Goal: Complete application form

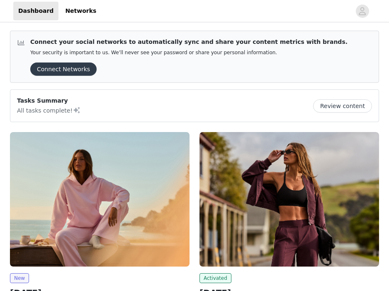
scroll to position [54, 0]
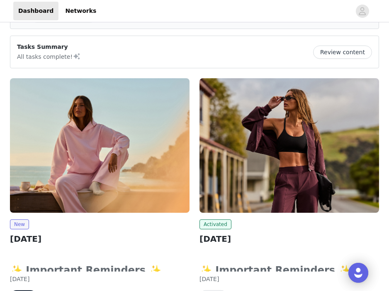
click at [61, 189] on img at bounding box center [99, 145] width 179 height 135
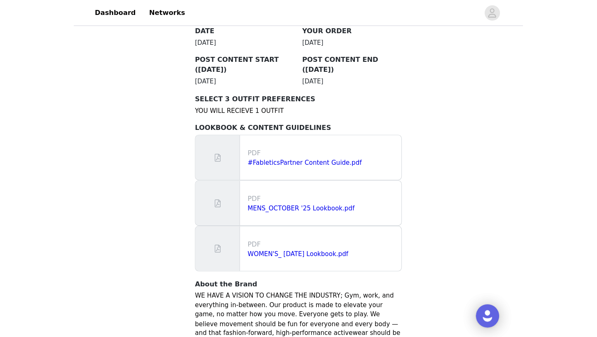
scroll to position [463, 0]
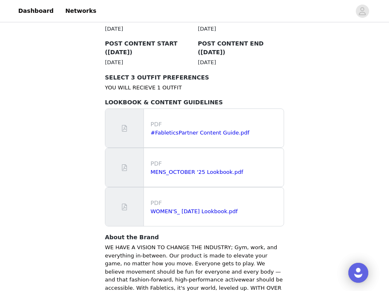
click at [177, 199] on p "PDF" at bounding box center [215, 203] width 130 height 9
click at [177, 208] on link "WOMEN'S_ October 2025 Lookbook.pdf" at bounding box center [193, 211] width 87 height 6
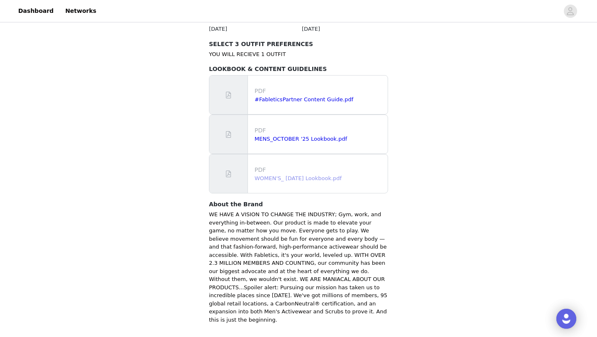
scroll to position [519, 0]
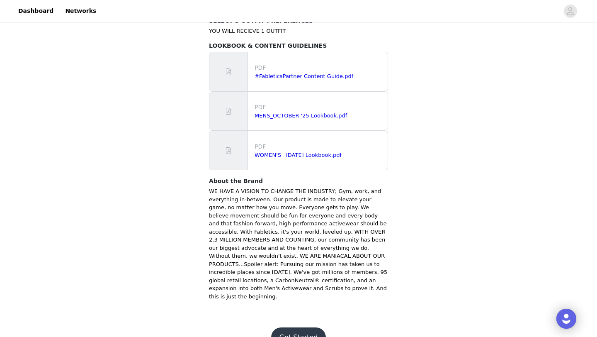
click at [310, 291] on button "Get Started" at bounding box center [298, 337] width 55 height 20
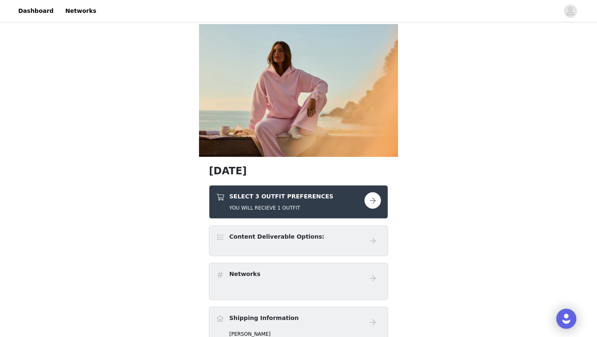
click at [374, 200] on button "button" at bounding box center [372, 200] width 17 height 17
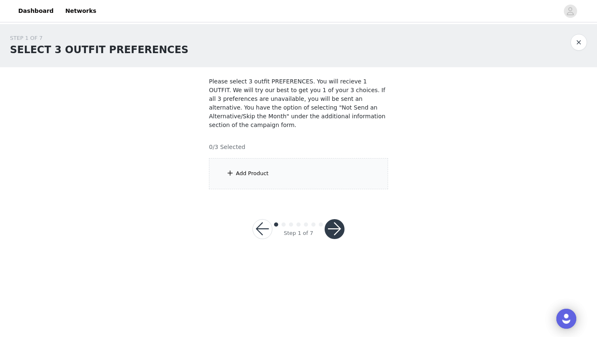
click at [264, 177] on div "Add Product" at bounding box center [298, 173] width 179 height 31
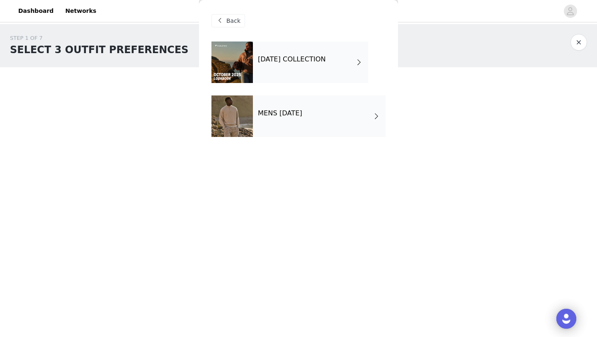
click at [319, 66] on div "OCTOBER 2025 COLLECTION" at bounding box center [310, 61] width 115 height 41
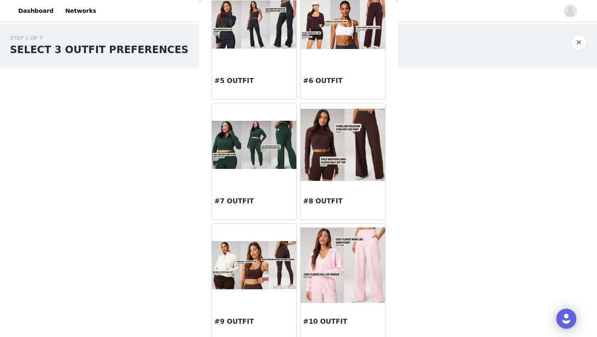
scroll to position [340, 0]
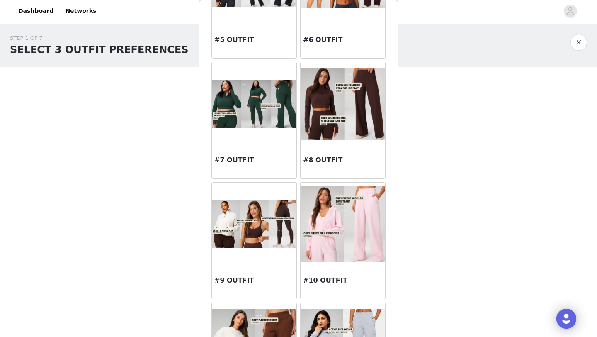
click at [352, 237] on img at bounding box center [343, 223] width 85 height 75
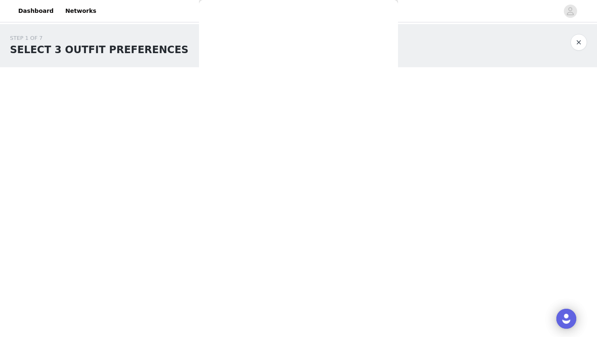
scroll to position [0, 0]
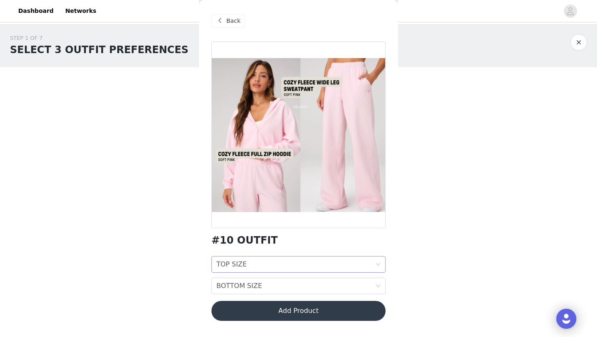
click at [247, 263] on div "TOP SIZE TOP SIZE" at bounding box center [295, 264] width 159 height 16
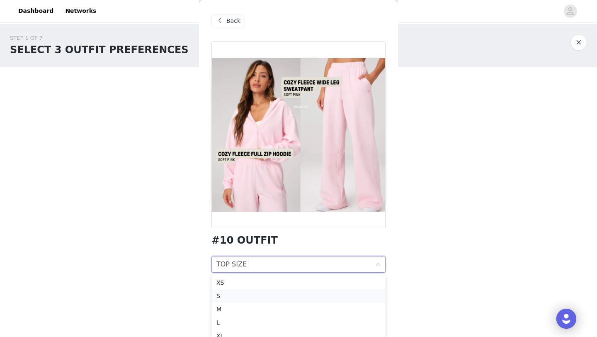
click at [220, 291] on div "S" at bounding box center [298, 295] width 164 height 9
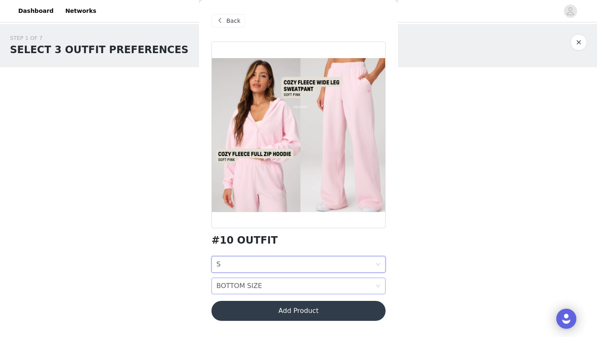
click at [257, 286] on div "BOTTOM SIZE" at bounding box center [239, 286] width 46 height 16
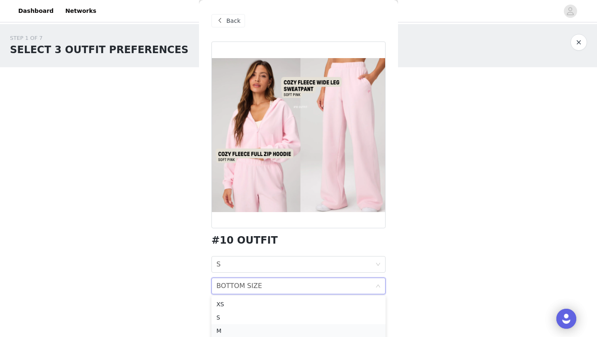
click at [227, 291] on div "M" at bounding box center [298, 330] width 164 height 9
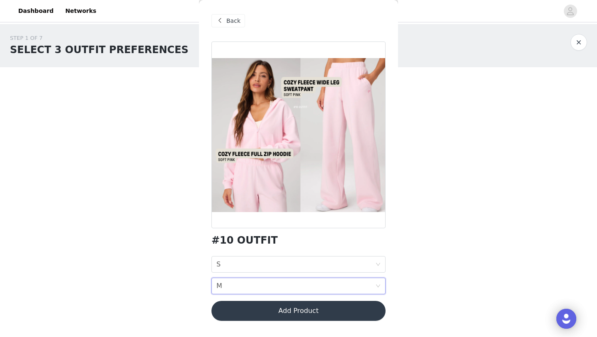
click at [275, 291] on button "Add Product" at bounding box center [298, 311] width 174 height 20
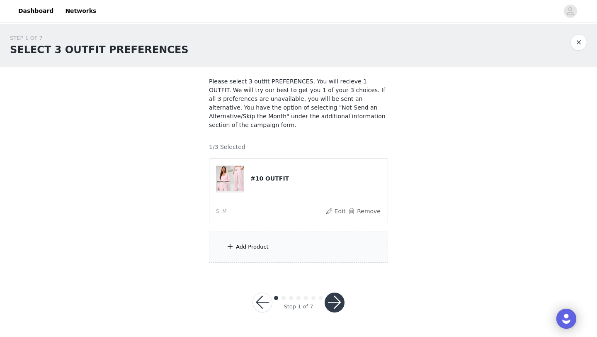
click at [320, 235] on div "Add Product" at bounding box center [298, 246] width 179 height 31
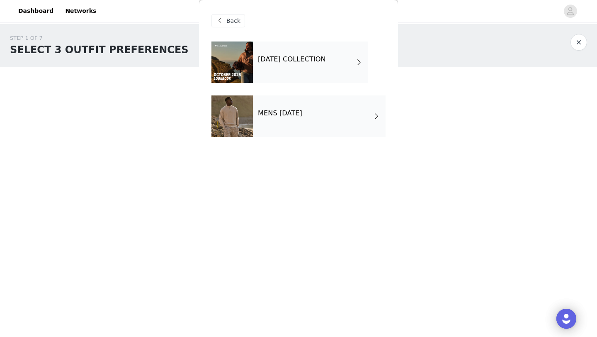
click at [326, 70] on div "OCTOBER 2025 COLLECTION" at bounding box center [310, 61] width 115 height 41
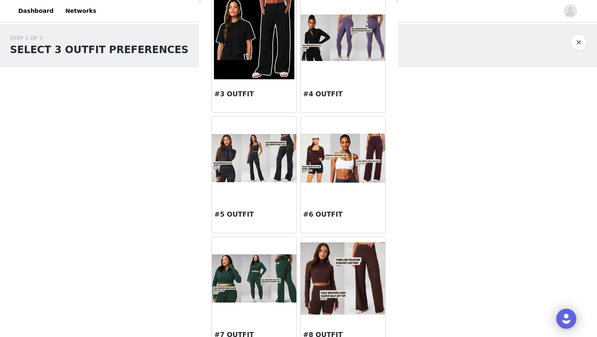
scroll to position [168, 0]
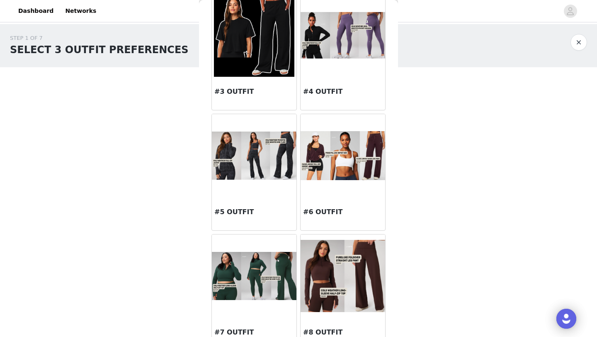
click at [267, 172] on img at bounding box center [254, 155] width 85 height 48
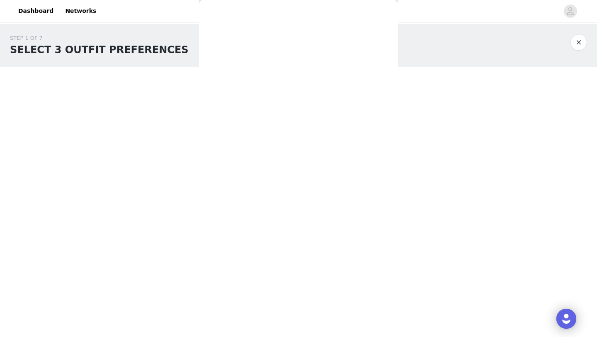
scroll to position [0, 0]
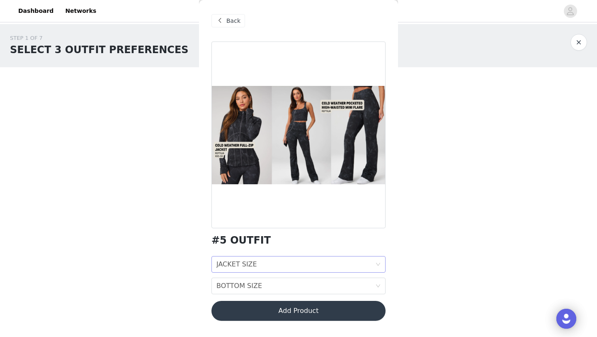
click at [247, 260] on div "JACKET SIZE" at bounding box center [236, 264] width 41 height 16
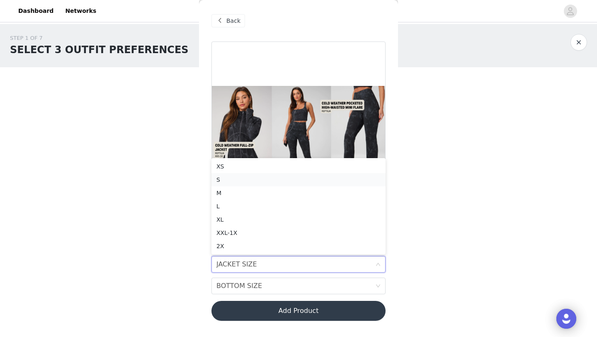
click at [224, 179] on div "S" at bounding box center [298, 179] width 164 height 9
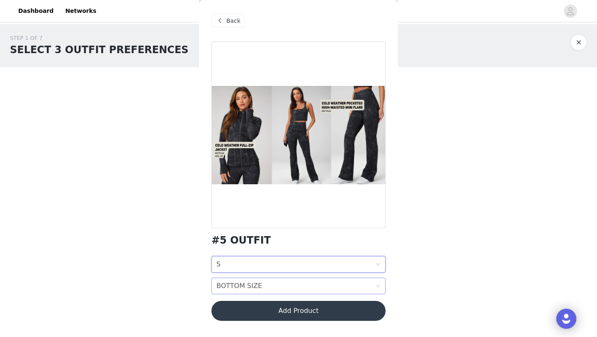
click at [226, 286] on div "BOTTOM SIZE" at bounding box center [239, 286] width 46 height 16
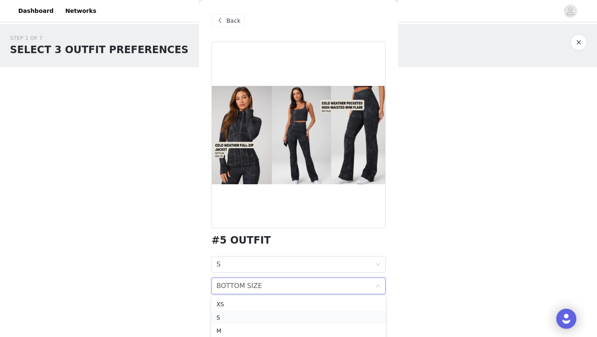
click at [223, 291] on div "S" at bounding box center [298, 317] width 164 height 9
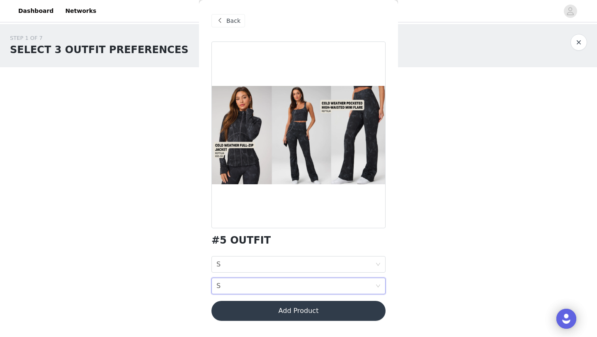
click at [388, 244] on div "STEP 1 OF 7 SELECT 3 OUTFIT PREFERENCES Please select 3 outfit PREFERENCES. You…" at bounding box center [298, 148] width 597 height 248
click at [369, 263] on div "JACKET SIZE S" at bounding box center [295, 264] width 159 height 16
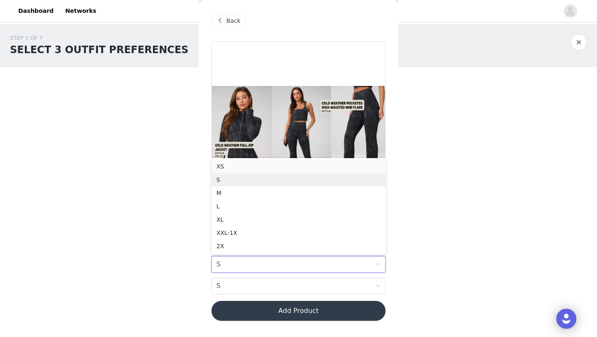
click at [347, 165] on div "XS" at bounding box center [298, 166] width 164 height 9
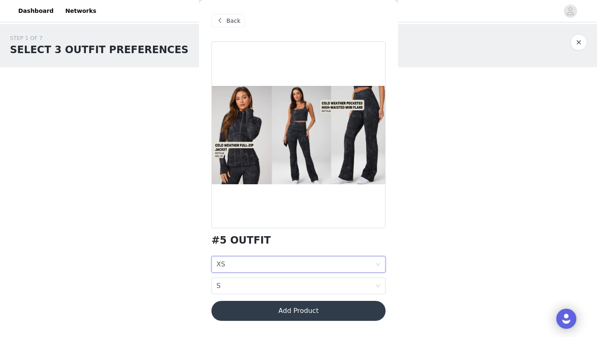
click at [300, 270] on div "JACKET SIZE XS" at bounding box center [295, 264] width 159 height 16
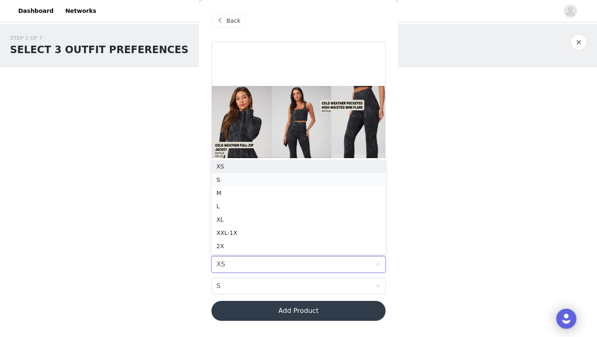
click at [270, 181] on div "S" at bounding box center [298, 179] width 164 height 9
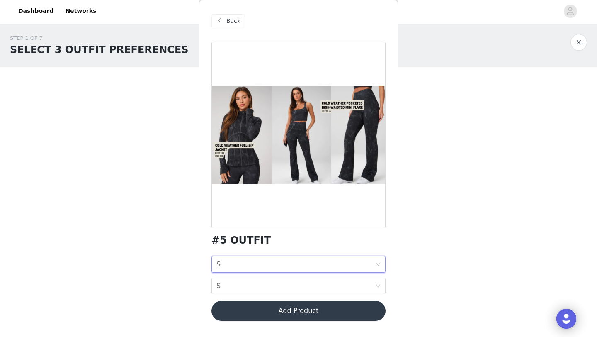
click at [277, 259] on div "JACKET SIZE S" at bounding box center [295, 264] width 159 height 16
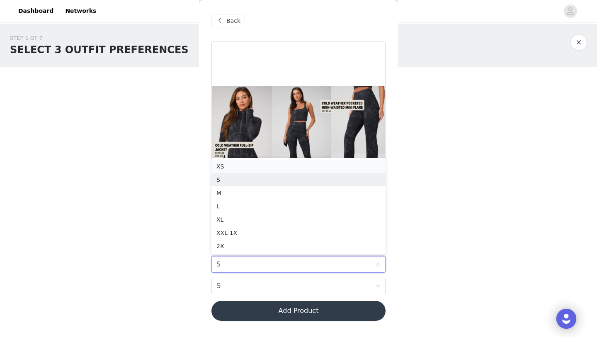
click at [264, 169] on div "XS" at bounding box center [298, 166] width 164 height 9
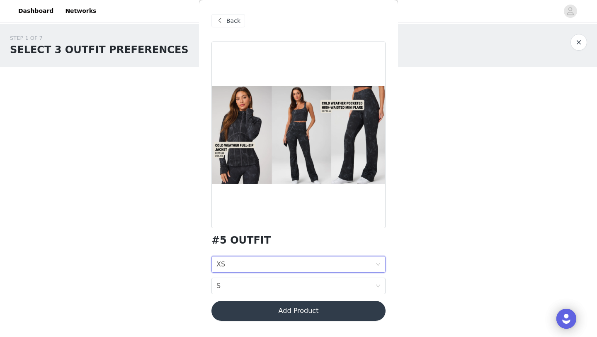
click at [262, 291] on button "Add Product" at bounding box center [298, 311] width 174 height 20
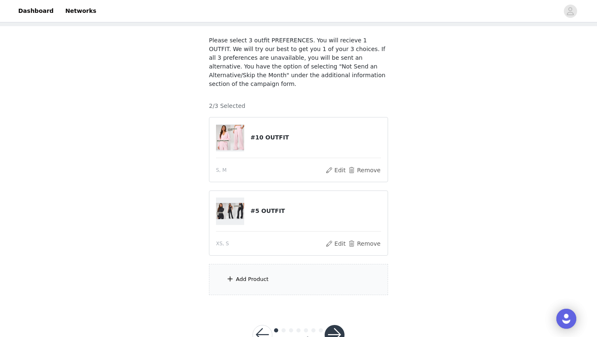
scroll to position [44, 0]
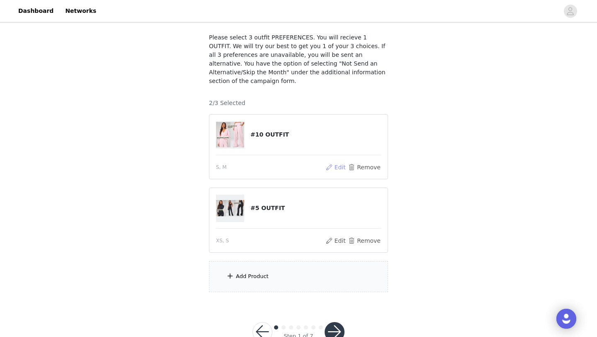
click at [337, 168] on button "Edit" at bounding box center [335, 167] width 21 height 10
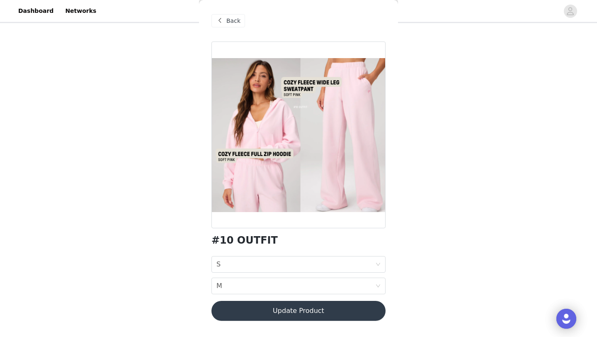
click at [388, 175] on div "STEP 1 OF 7 SELECT 3 OUTFIT PREFERENCES Please select 3 outfit PREFERENCES. You…" at bounding box center [298, 141] width 597 height 322
click at [237, 20] on span "Back" at bounding box center [233, 21] width 14 height 9
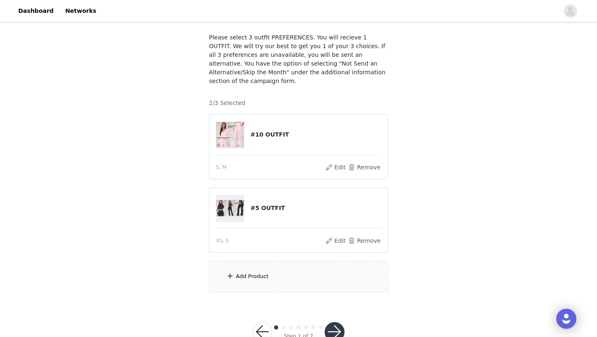
scroll to position [68, 0]
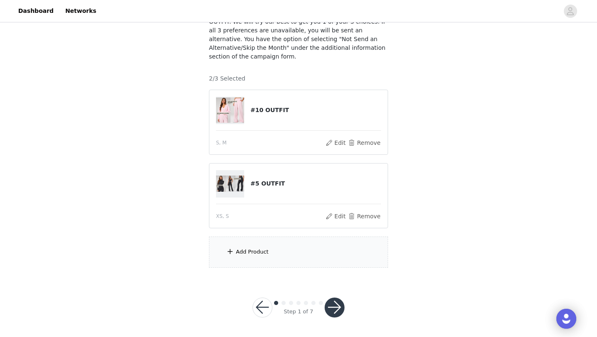
click at [298, 252] on div "Add Product" at bounding box center [298, 251] width 179 height 31
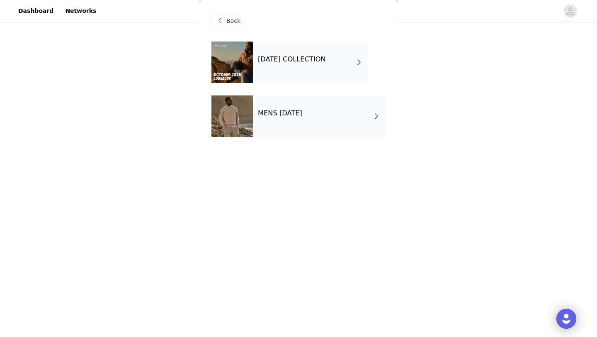
click at [301, 74] on div "OCTOBER 2025 COLLECTION" at bounding box center [310, 61] width 115 height 41
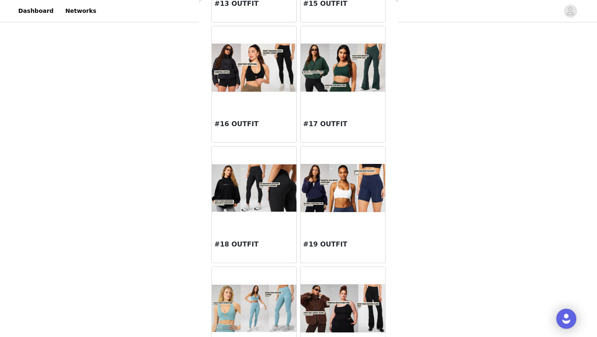
scroll to position [864, 0]
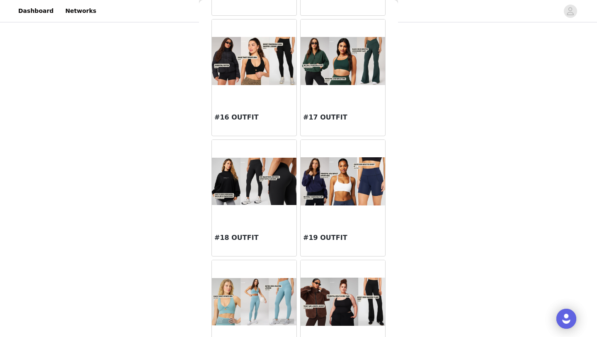
click at [345, 192] on img at bounding box center [343, 181] width 85 height 48
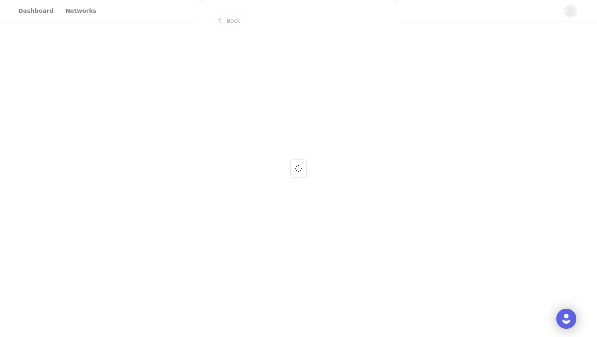
scroll to position [0, 0]
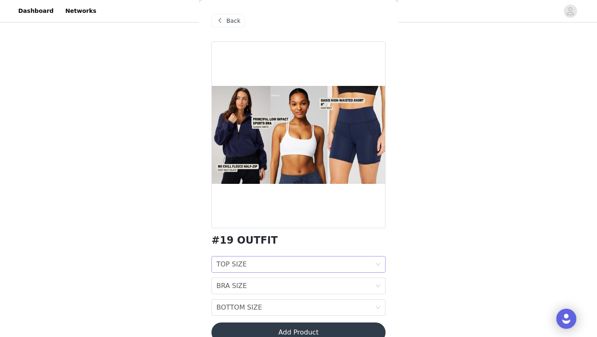
click at [257, 261] on div "TOP SIZE TOP SIZE" at bounding box center [295, 264] width 159 height 16
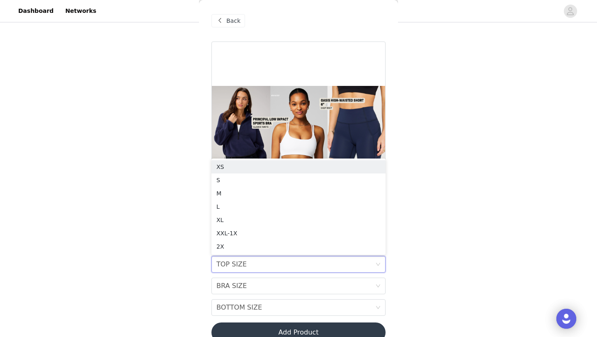
click at [388, 208] on div "STEP 1 OF 7 SELECT 3 OUTFIT PREFERENCES Please select 3 outfit PREFERENCES. You…" at bounding box center [298, 117] width 597 height 322
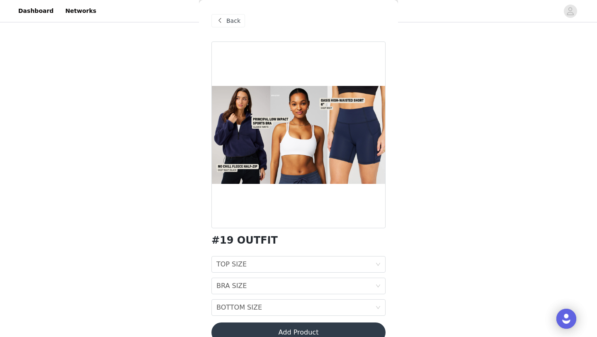
click at [232, 22] on span "Back" at bounding box center [233, 21] width 14 height 9
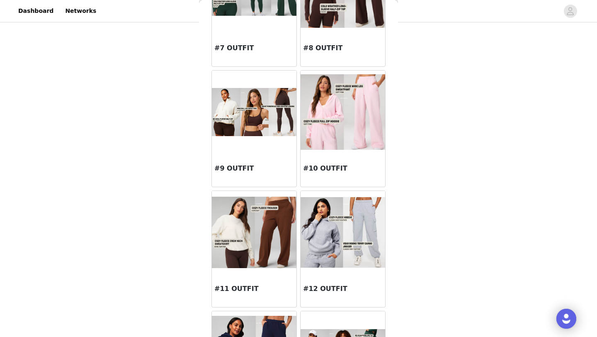
scroll to position [441, 0]
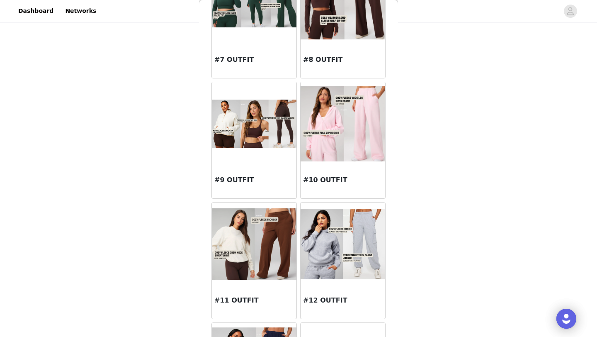
click at [248, 150] on div at bounding box center [254, 123] width 85 height 83
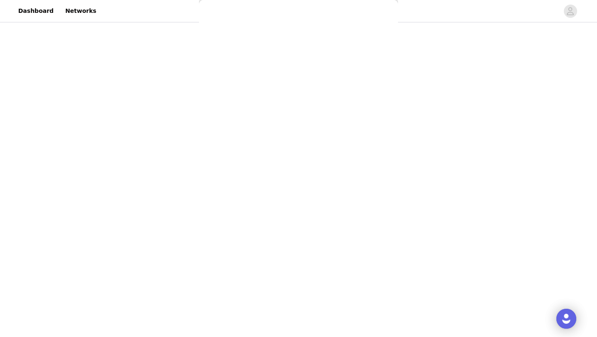
scroll to position [0, 0]
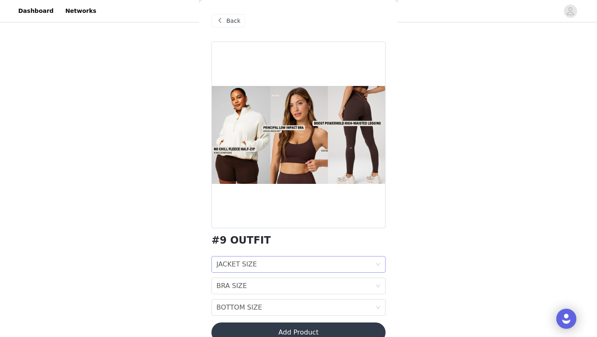
click at [238, 264] on div "JACKET SIZE" at bounding box center [236, 264] width 41 height 16
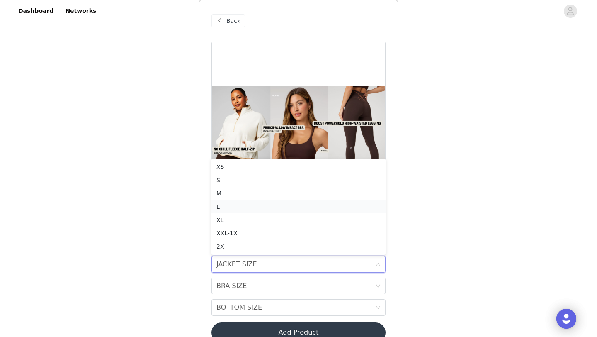
click at [235, 205] on div "L" at bounding box center [298, 206] width 164 height 9
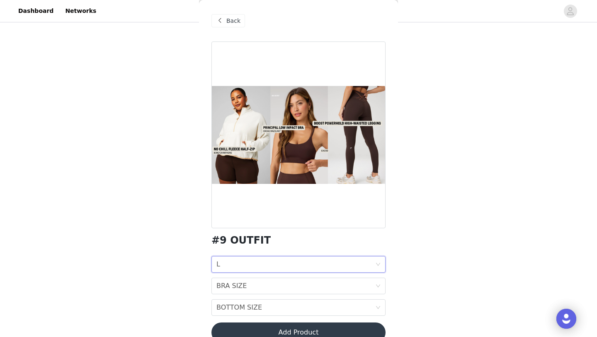
scroll to position [15, 0]
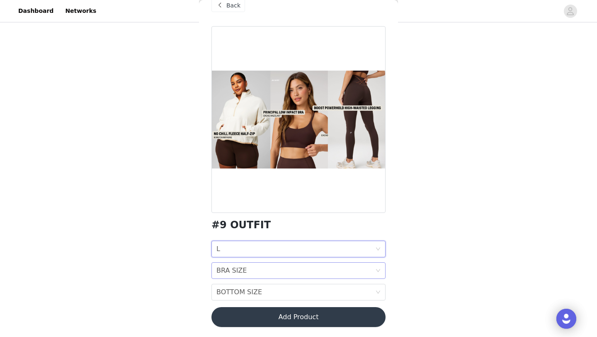
click at [232, 271] on div "BRA SIZE" at bounding box center [231, 270] width 30 height 16
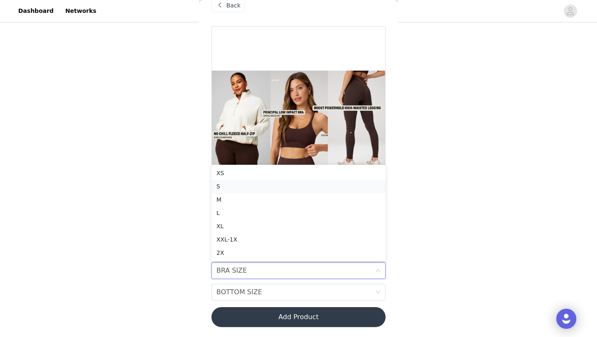
click at [241, 186] on div "S" at bounding box center [298, 186] width 164 height 9
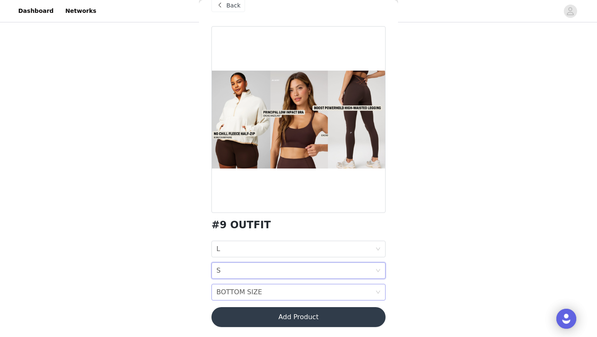
click at [224, 291] on div "BOTTOM SIZE" at bounding box center [239, 292] width 46 height 16
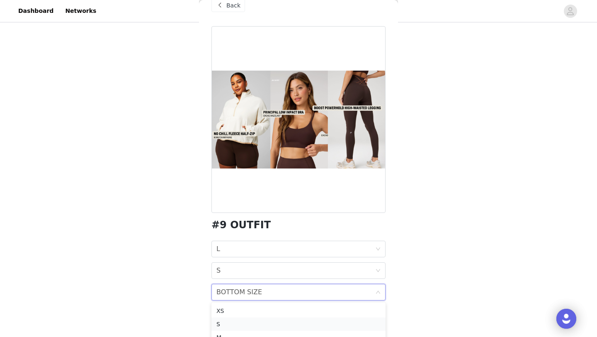
click at [223, 291] on li "S" at bounding box center [298, 323] width 174 height 13
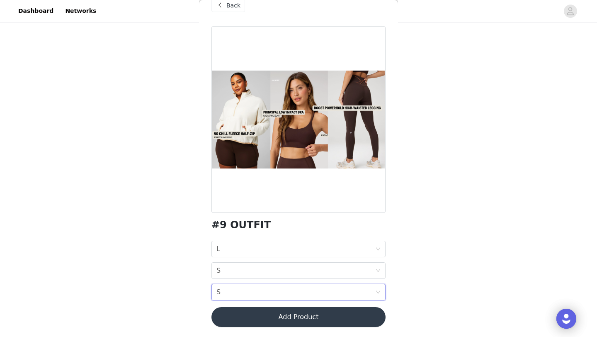
click at [388, 251] on div "STEP 1 OF 7 SELECT 3 OUTFIT PREFERENCES Please select 3 outfit PREFERENCES. You…" at bounding box center [298, 117] width 597 height 322
click at [358, 249] on div "JACKET SIZE L" at bounding box center [295, 249] width 159 height 16
click at [388, 215] on div "STEP 1 OF 7 SELECT 3 OUTFIT PREFERENCES Please select 3 outfit PREFERENCES. You…" at bounding box center [298, 117] width 597 height 322
click at [314, 291] on button "Add Product" at bounding box center [298, 317] width 174 height 20
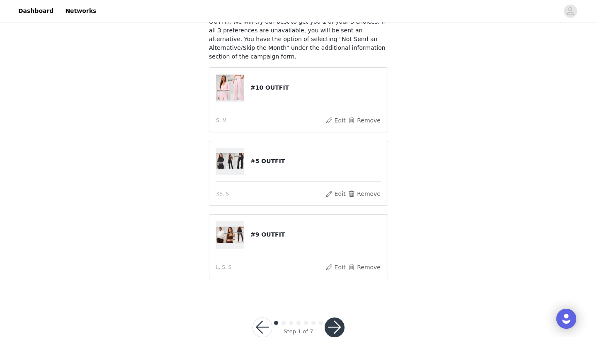
click at [335, 291] on button "button" at bounding box center [335, 327] width 20 height 20
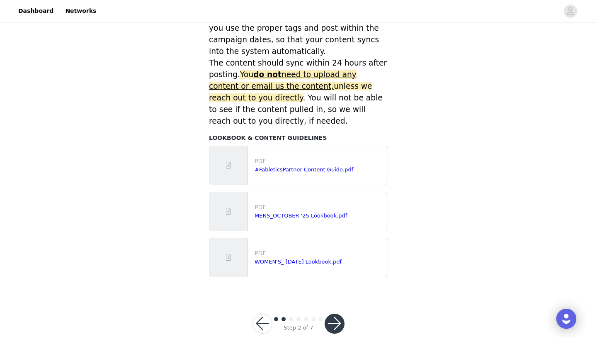
scroll to position [368, 0]
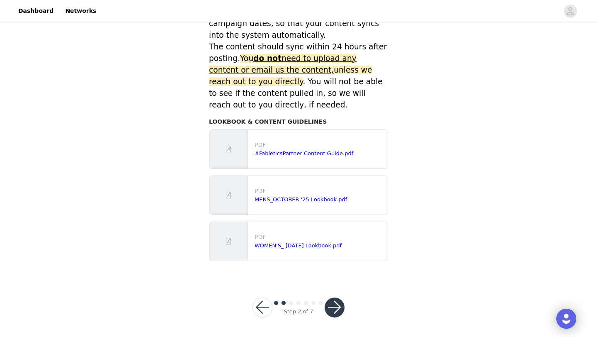
click at [336, 291] on button "button" at bounding box center [335, 307] width 20 height 20
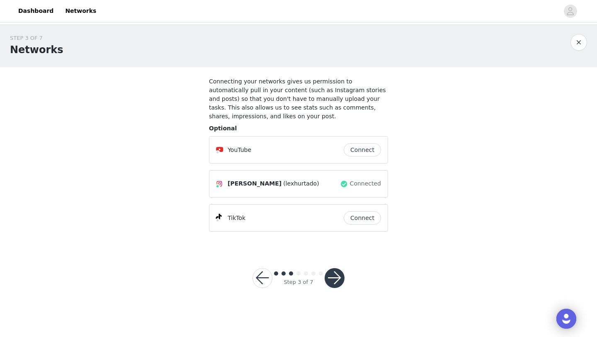
click at [330, 282] on button "button" at bounding box center [335, 278] width 20 height 20
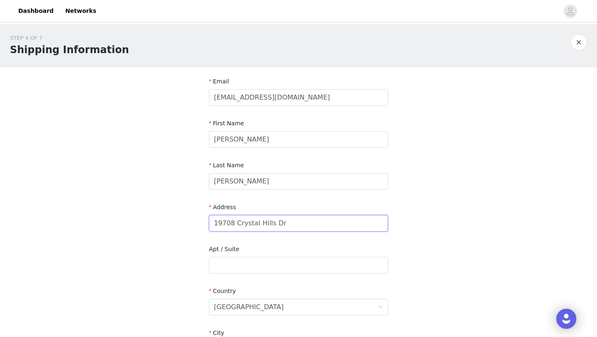
click at [276, 224] on input "19708 Crystal Hills Dr" at bounding box center [298, 223] width 179 height 17
click at [388, 221] on div "STEP 4 OF 7 Shipping Information Email Lexhurtadocontact@gmail.com First Name A…" at bounding box center [298, 265] width 597 height 482
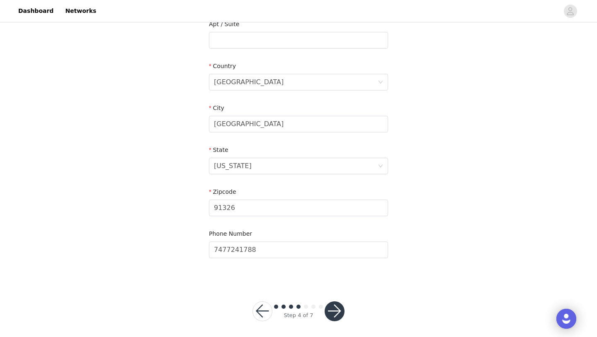
scroll to position [228, 0]
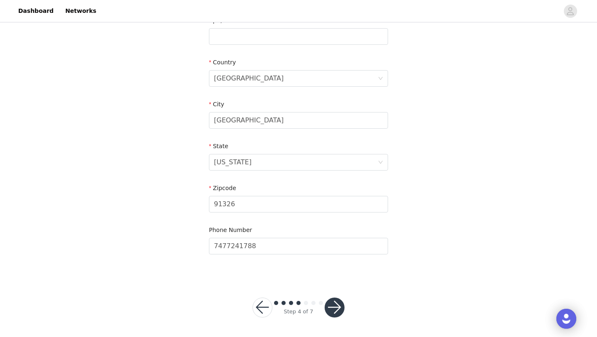
click at [338, 291] on button "button" at bounding box center [335, 307] width 20 height 20
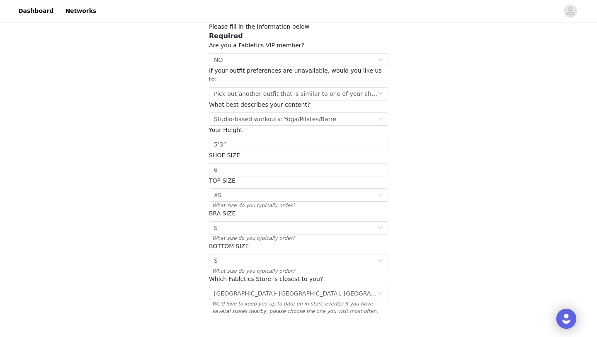
scroll to position [55, 0]
click at [353, 286] on div "Select Westfield Culver City- Culver City, CA" at bounding box center [296, 292] width 164 height 12
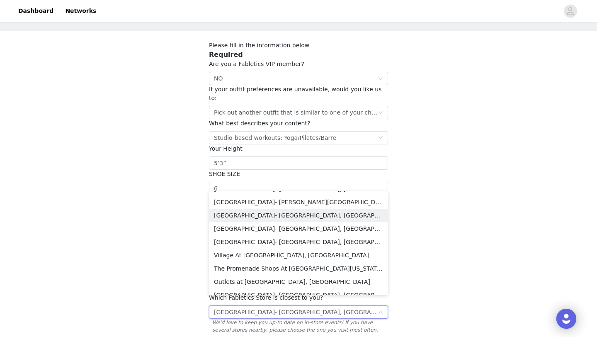
scroll to position [290, 0]
click at [294, 256] on li "Village At Topanga- Woodland Hills, CA" at bounding box center [298, 254] width 179 height 13
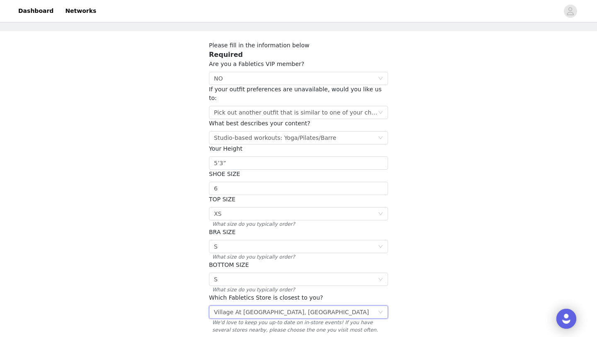
click at [388, 249] on div "STEP 5 OF 7 Additional Information Please fill in the information below Require…" at bounding box center [298, 173] width 597 height 371
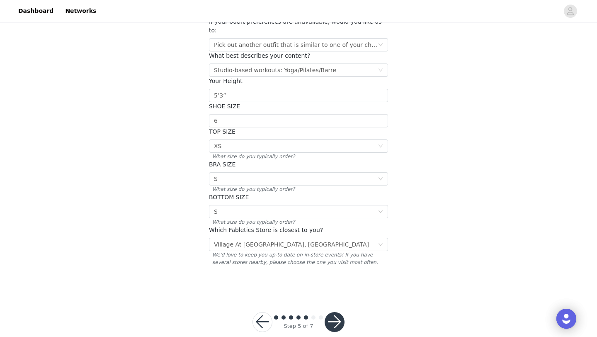
scroll to position [109, 0]
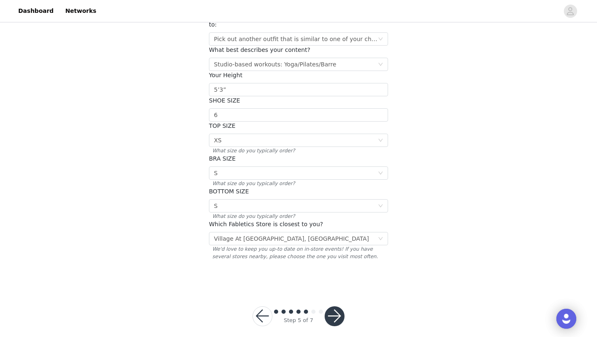
click at [347, 291] on div "Step 5 of 7" at bounding box center [298, 316] width 112 height 40
click at [337, 291] on button "button" at bounding box center [335, 316] width 20 height 20
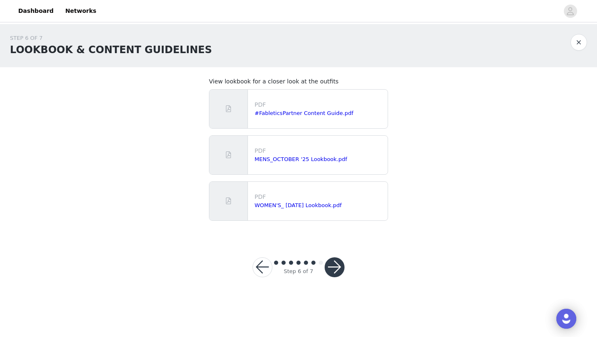
click at [337, 264] on button "button" at bounding box center [335, 267] width 20 height 20
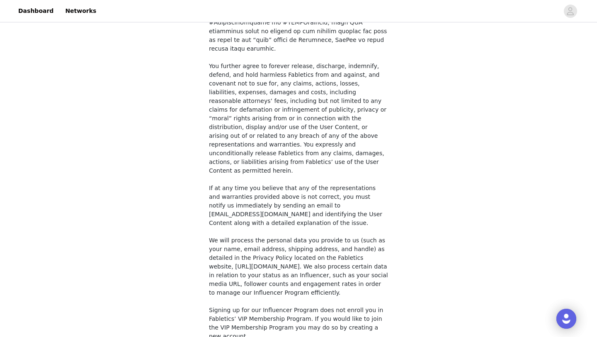
scroll to position [604, 0]
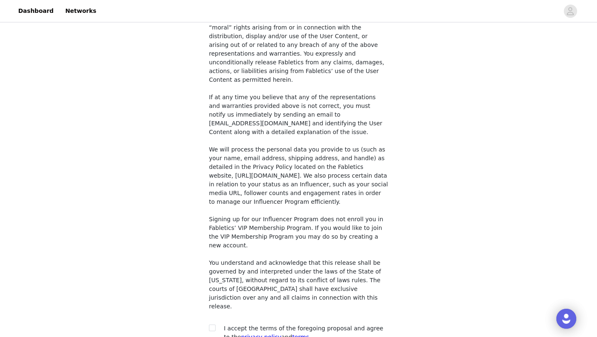
click at [216, 291] on div at bounding box center [215, 328] width 12 height 9
click at [213, 291] on input "checkbox" at bounding box center [212, 327] width 6 height 6
checkbox input "true"
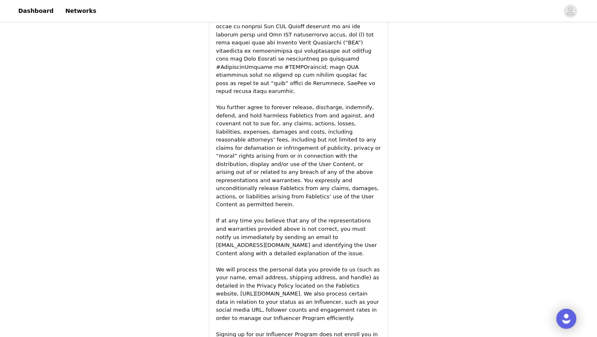
scroll to position [1190, 0]
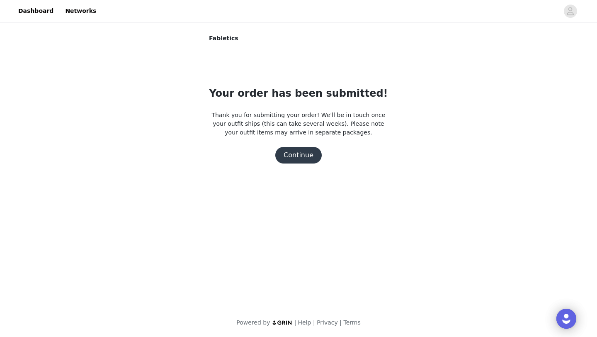
click at [293, 153] on button "Continue" at bounding box center [298, 155] width 46 height 17
